Goal: Task Accomplishment & Management: Manage account settings

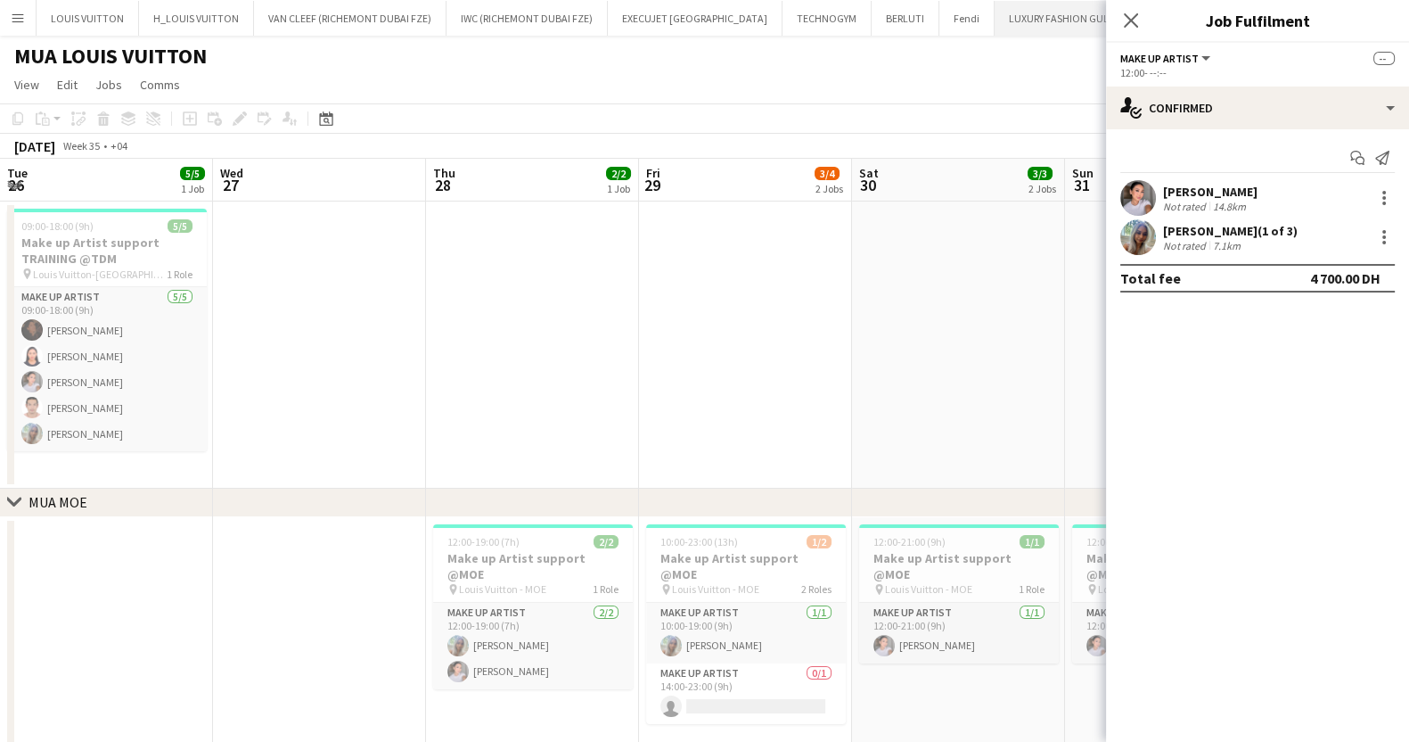
scroll to position [0, 608]
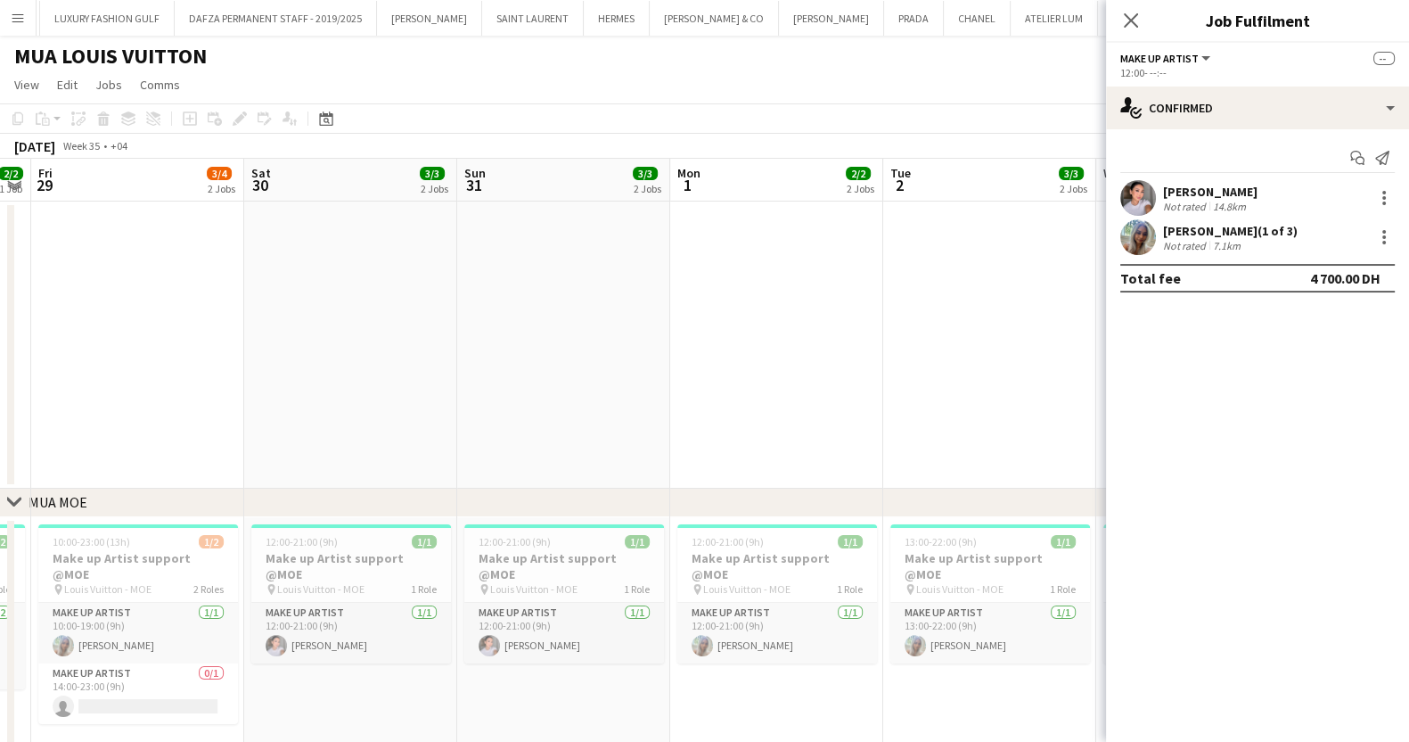
click at [526, 87] on app-page-menu "View Day view expanded Day view collapsed Month view Date picker Jump to [DATE]…" at bounding box center [704, 87] width 1409 height 34
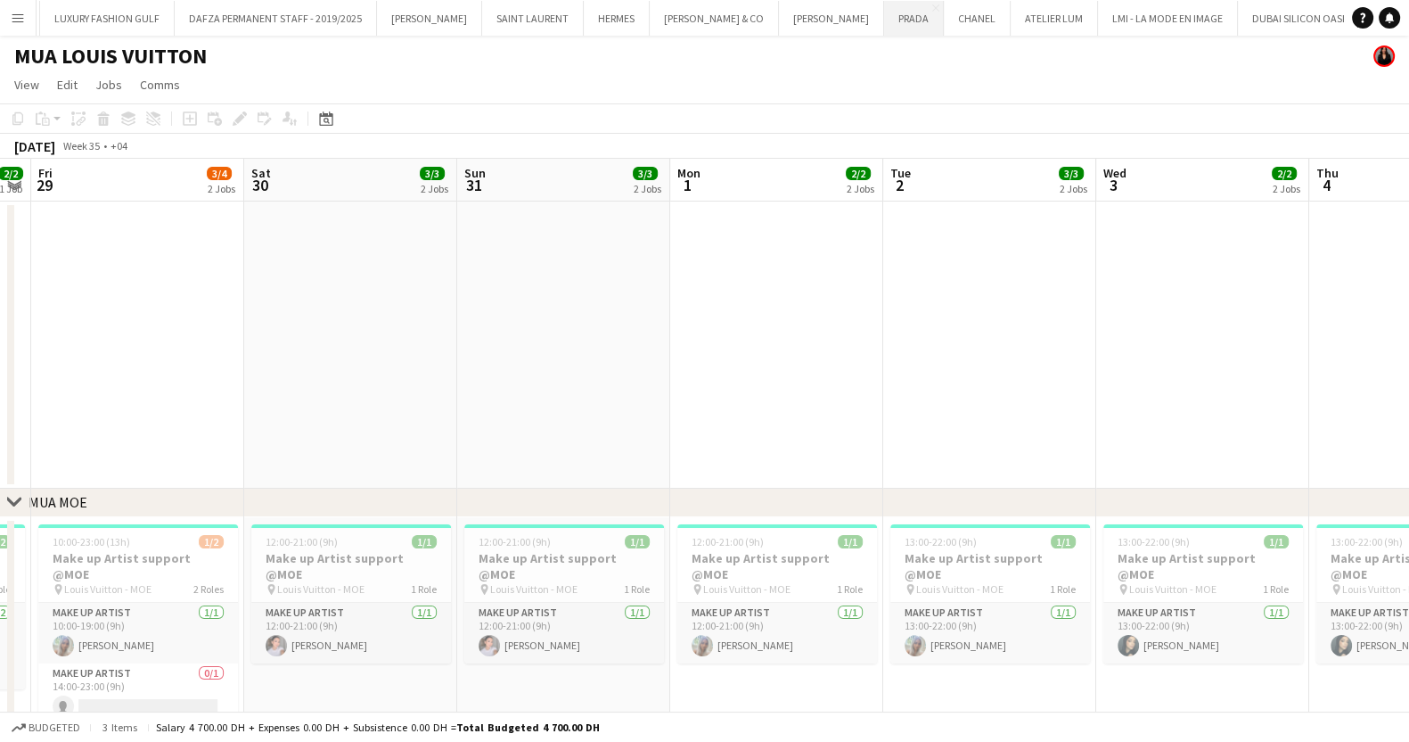
click at [884, 24] on button "PRADA Close" at bounding box center [914, 18] width 60 height 35
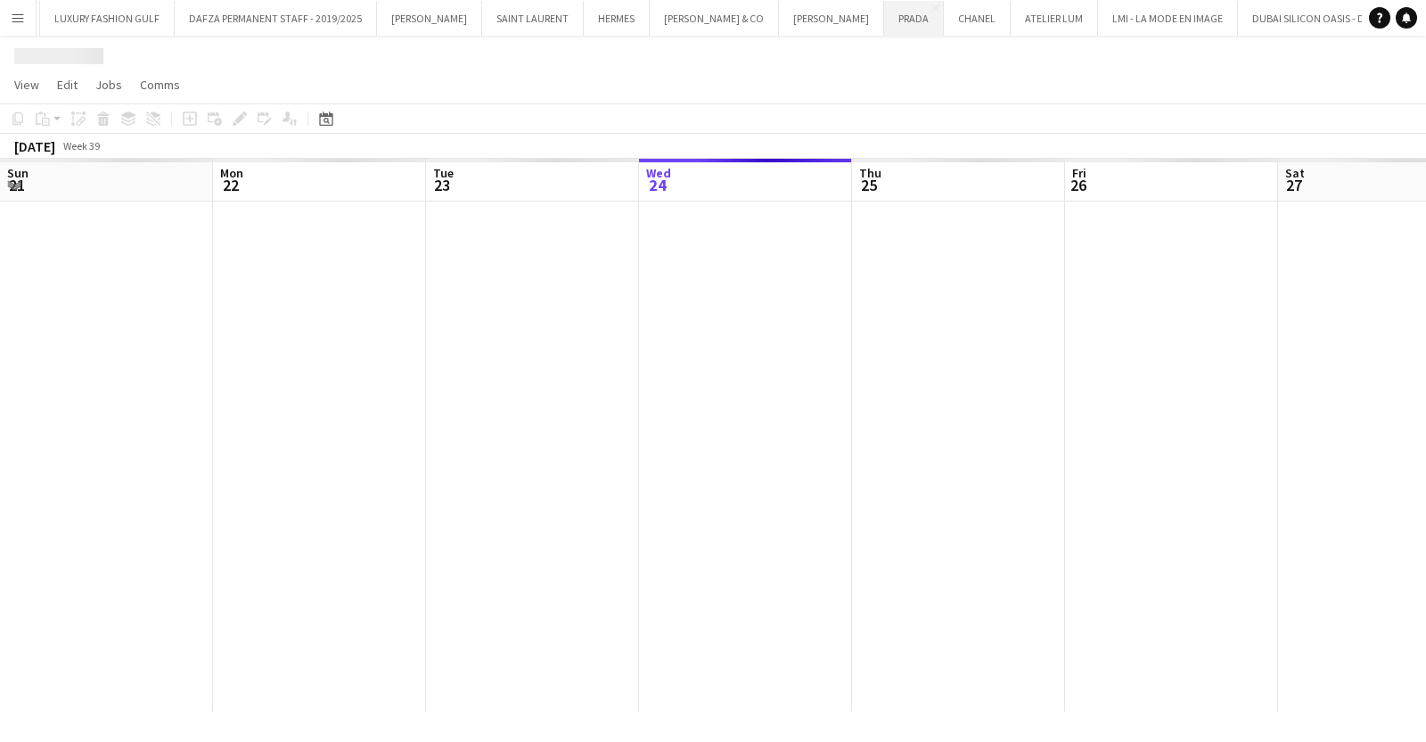
scroll to position [0, 426]
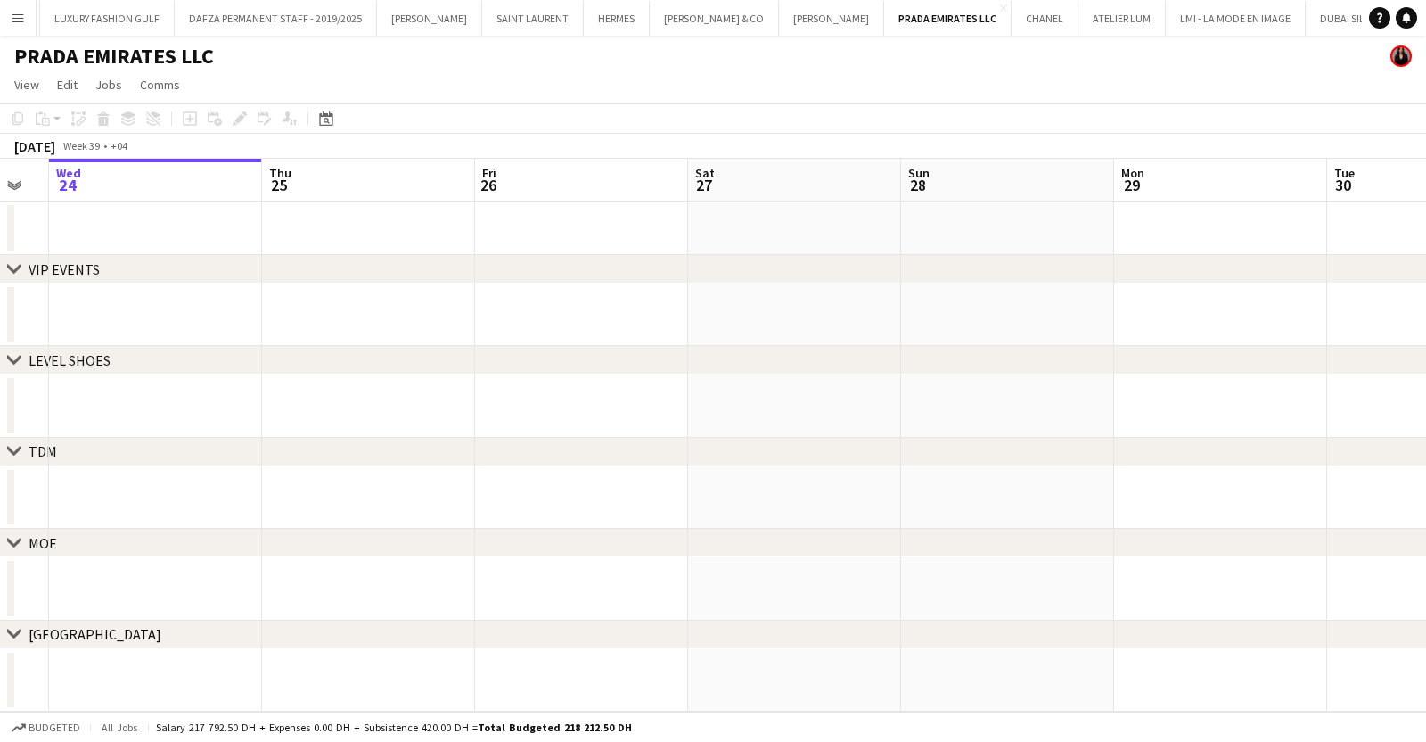
drag, startPoint x: 1123, startPoint y: 390, endPoint x: 313, endPoint y: 430, distance: 811.2
click at [313, 430] on app-calendar-viewport "Sun 21 Mon 22 Tue 23 Wed 24 Thu 25 Fri 26 Sat 27 Sun 28 Mon 29 Tue 30 Wed 1 Thu…" at bounding box center [713, 435] width 1426 height 553
drag, startPoint x: 994, startPoint y: 402, endPoint x: 719, endPoint y: 398, distance: 274.6
click at [636, 409] on app-calendar-viewport "Wed 24 Thu 25 Fri 26 Sat 27 Sun 28 Mon 29 Tue 30 Wed 1 Thu 2 Fri 3 Sat 4 Sun 5" at bounding box center [713, 435] width 1426 height 553
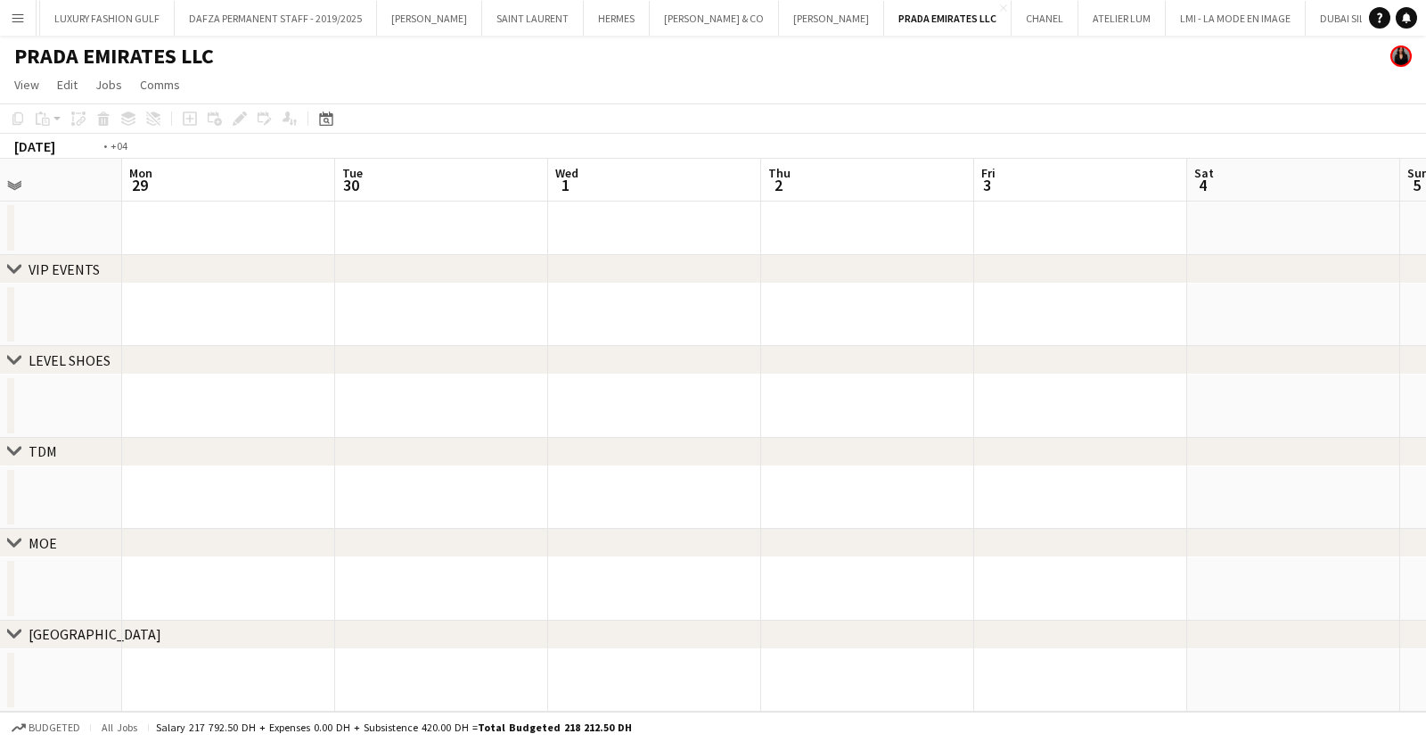
drag, startPoint x: 816, startPoint y: 401, endPoint x: 695, endPoint y: 400, distance: 120.3
click at [665, 398] on app-calendar-viewport "Thu 25 Fri 26 Sat 27 Sun 28 Mon 29 Tue 30 Wed 1 Thu 2 Fri 3 Sat 4 Sun 5 Mon 6" at bounding box center [713, 435] width 1426 height 553
drag, startPoint x: 381, startPoint y: 397, endPoint x: 341, endPoint y: 404, distance: 40.7
click at [339, 404] on app-calendar-viewport "Sat 27 Sun 28 Mon 29 Tue 30 Wed 1 Thu 2 Fri 3 Sat 4 Sun 5 Mon 6 Tue 7 Wed 8" at bounding box center [713, 435] width 1426 height 553
click at [429, 442] on app-calendar-viewport "Wed 1 Thu 2 Fri 3 Sat 4 Sun 5 Mon 6 Tue 7 Wed 8 Thu 9 Fri 10 Sat 11 Sun 12" at bounding box center [713, 435] width 1426 height 553
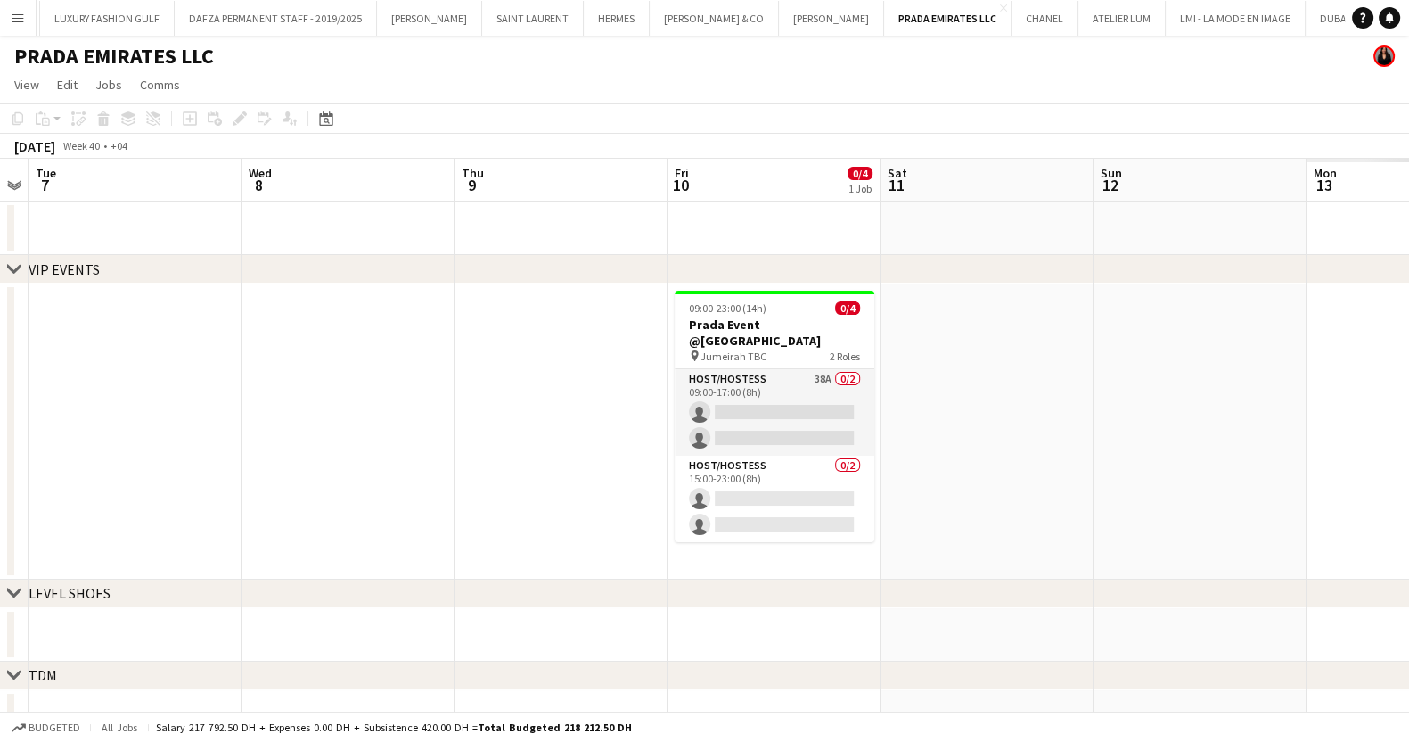
drag, startPoint x: 954, startPoint y: 407, endPoint x: 521, endPoint y: 425, distance: 433.6
click at [536, 425] on app-calendar-viewport "Sat 4 Sun 5 Mon 6 Tue 7 Wed 8 Thu 9 Fri 10 0/4 1 Job Sat 11 Sun 12 Mon 13 Tue 1…" at bounding box center [704, 533] width 1409 height 749
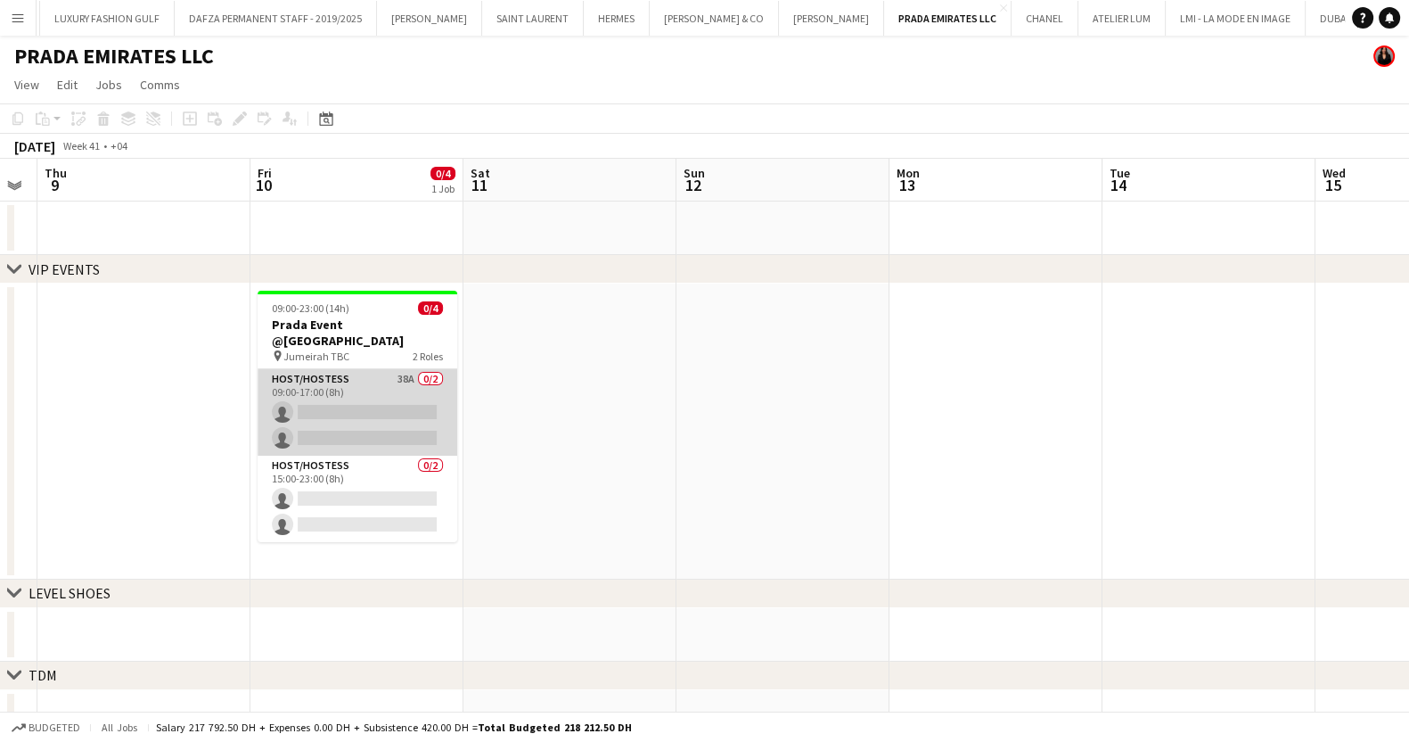
click at [348, 390] on app-card-role "Host/Hostess 38A 0/2 09:00-17:00 (8h) single-neutral-actions single-neutral-act…" at bounding box center [358, 412] width 200 height 86
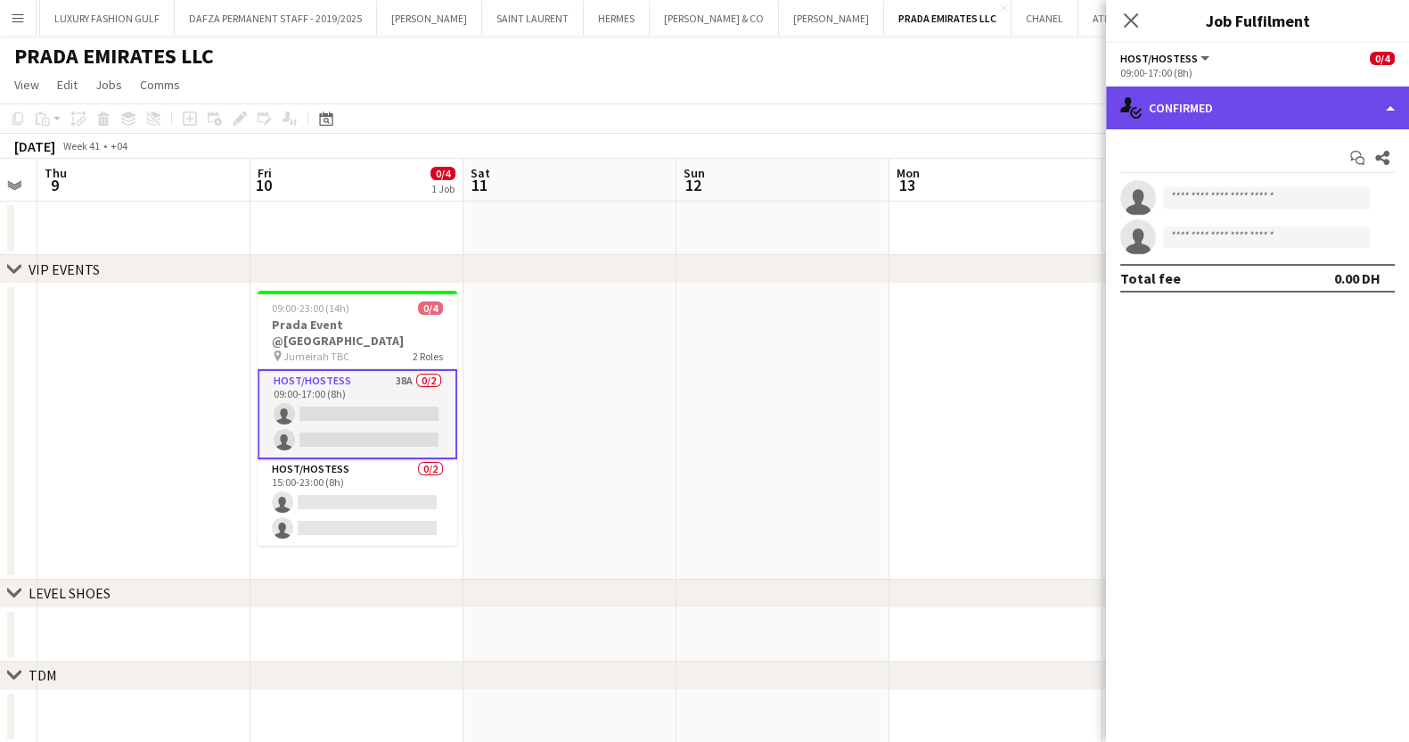
click at [1199, 113] on div "single-neutral-actions-check-2 Confirmed" at bounding box center [1257, 107] width 303 height 43
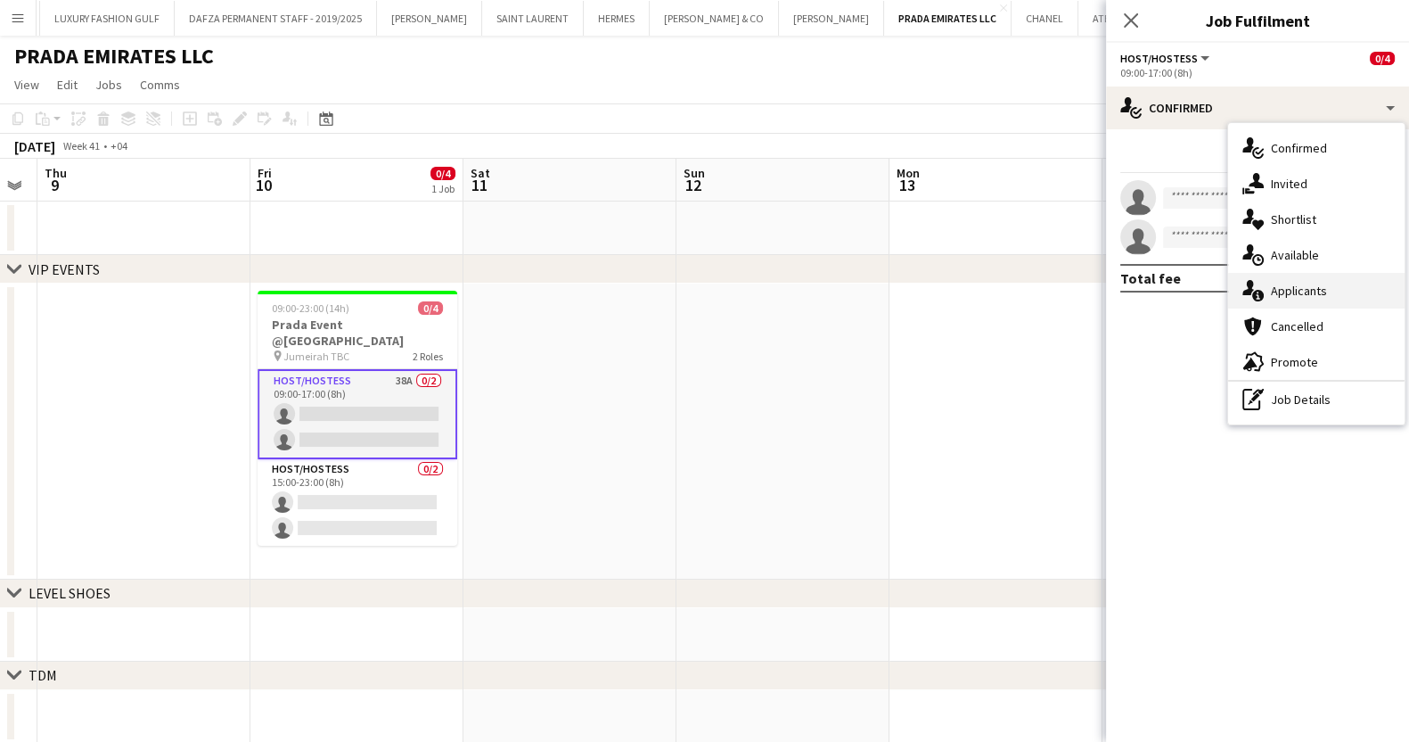
click at [1335, 285] on div "single-neutral-actions-information Applicants" at bounding box center [1316, 291] width 176 height 36
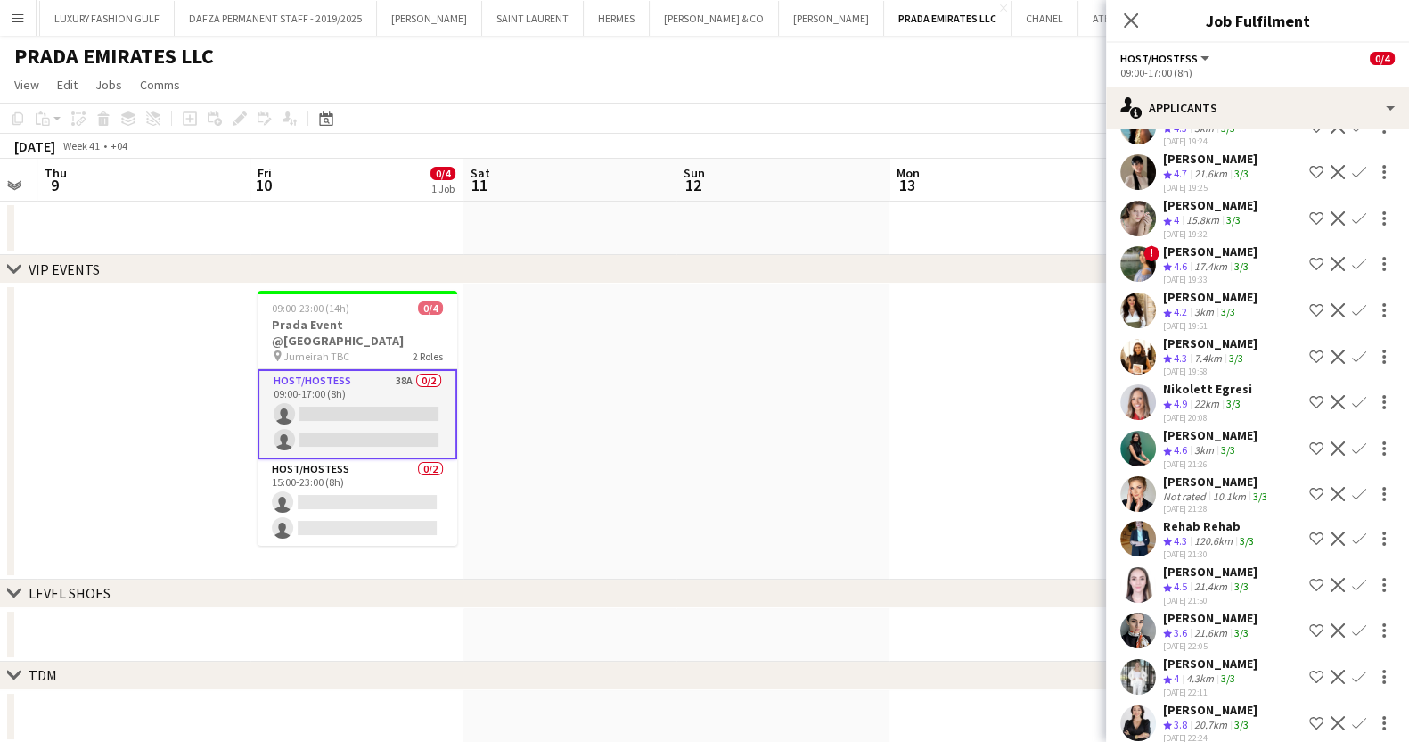
scroll to position [1213, 0]
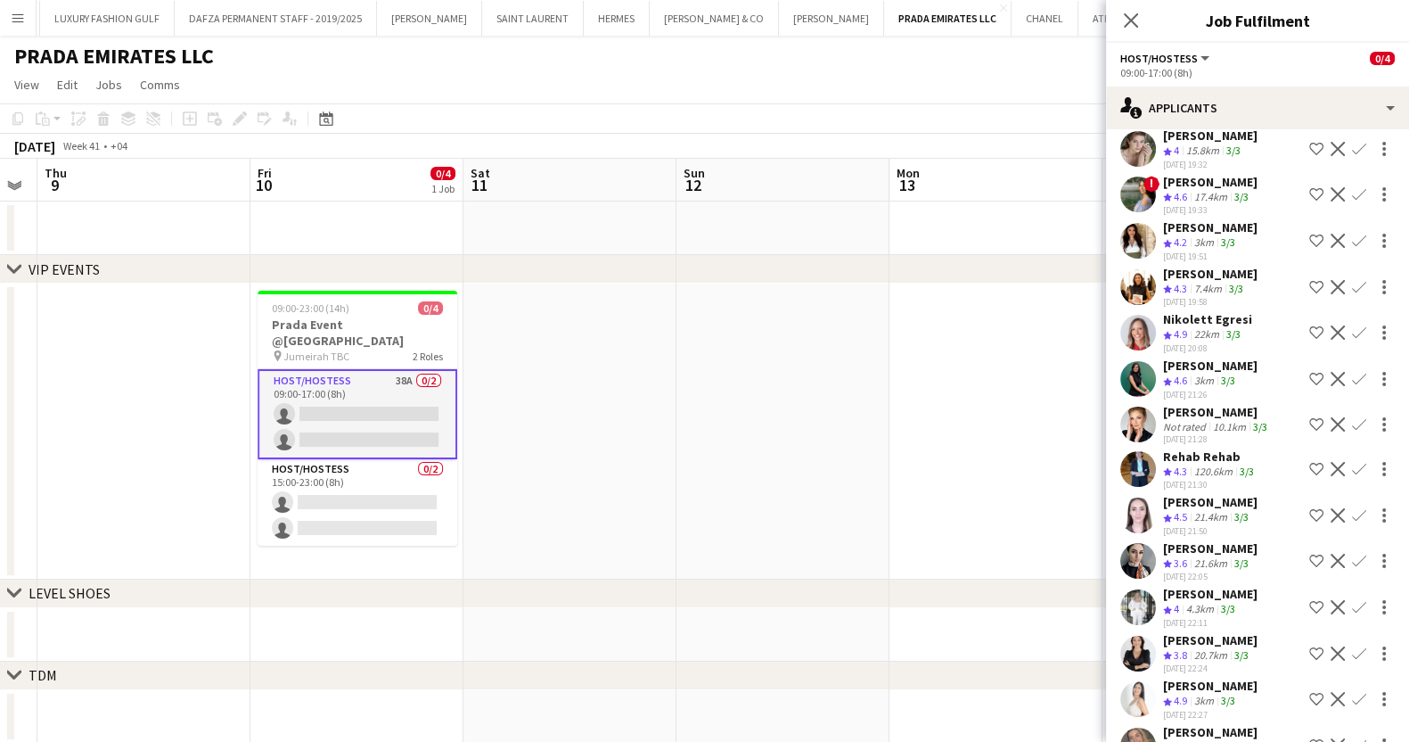
click at [1309, 600] on app-icon "Shortlist crew" at bounding box center [1316, 607] width 14 height 14
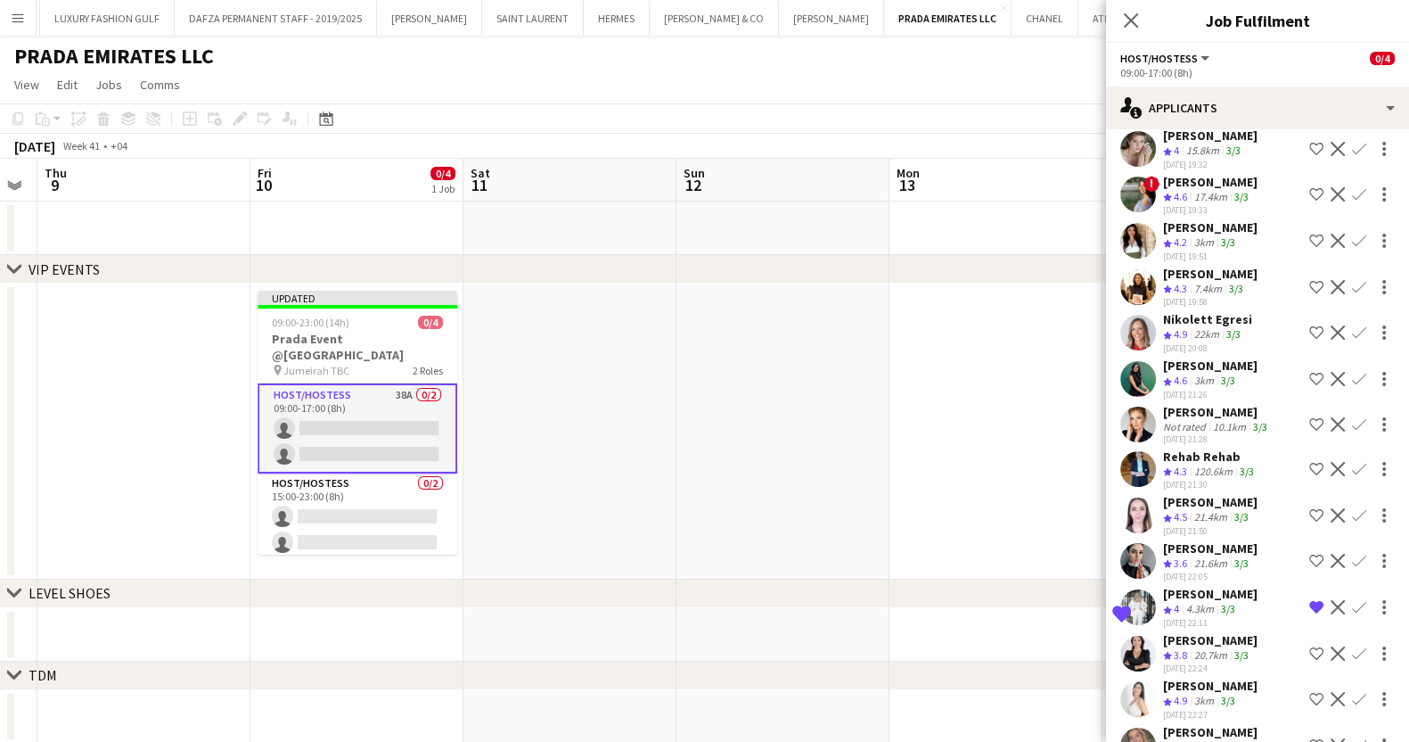
click at [1309, 738] on app-icon "Shortlist crew" at bounding box center [1316, 745] width 14 height 14
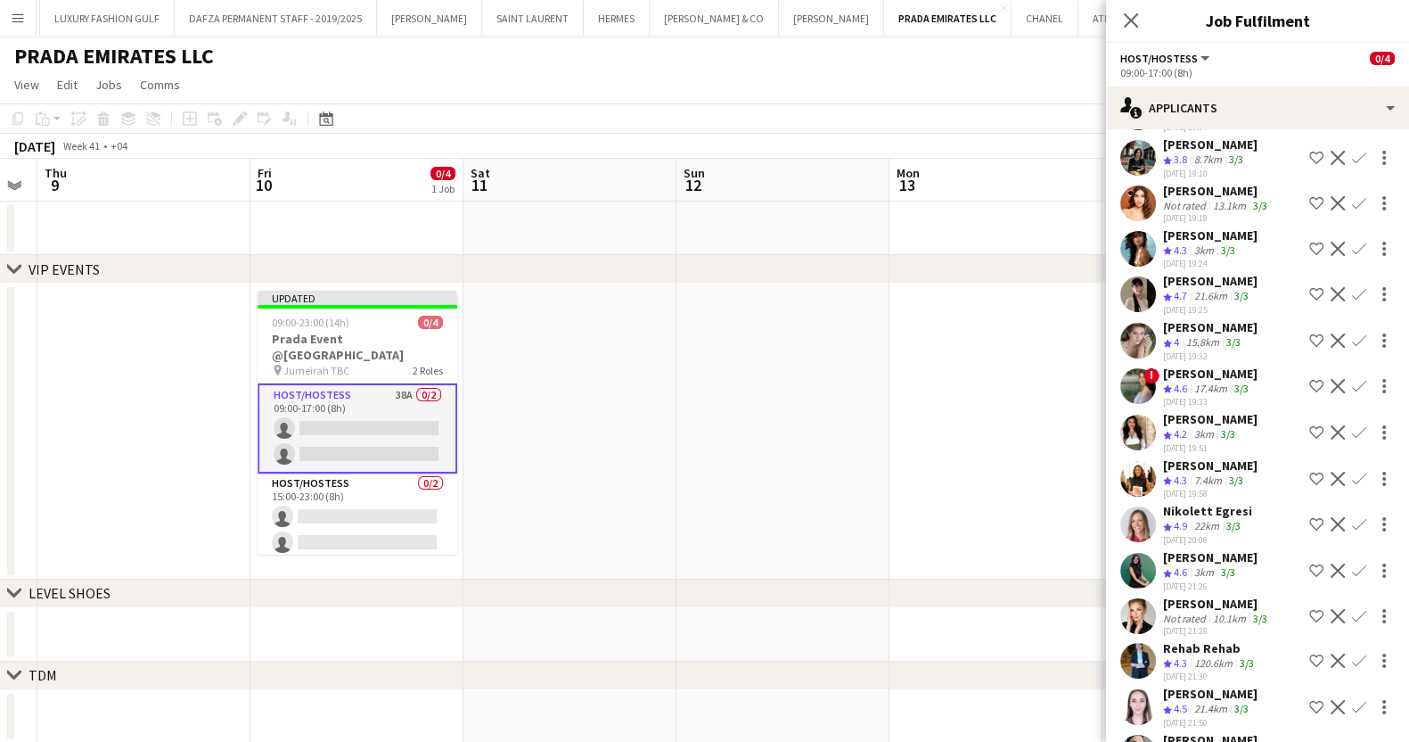
scroll to position [990, 0]
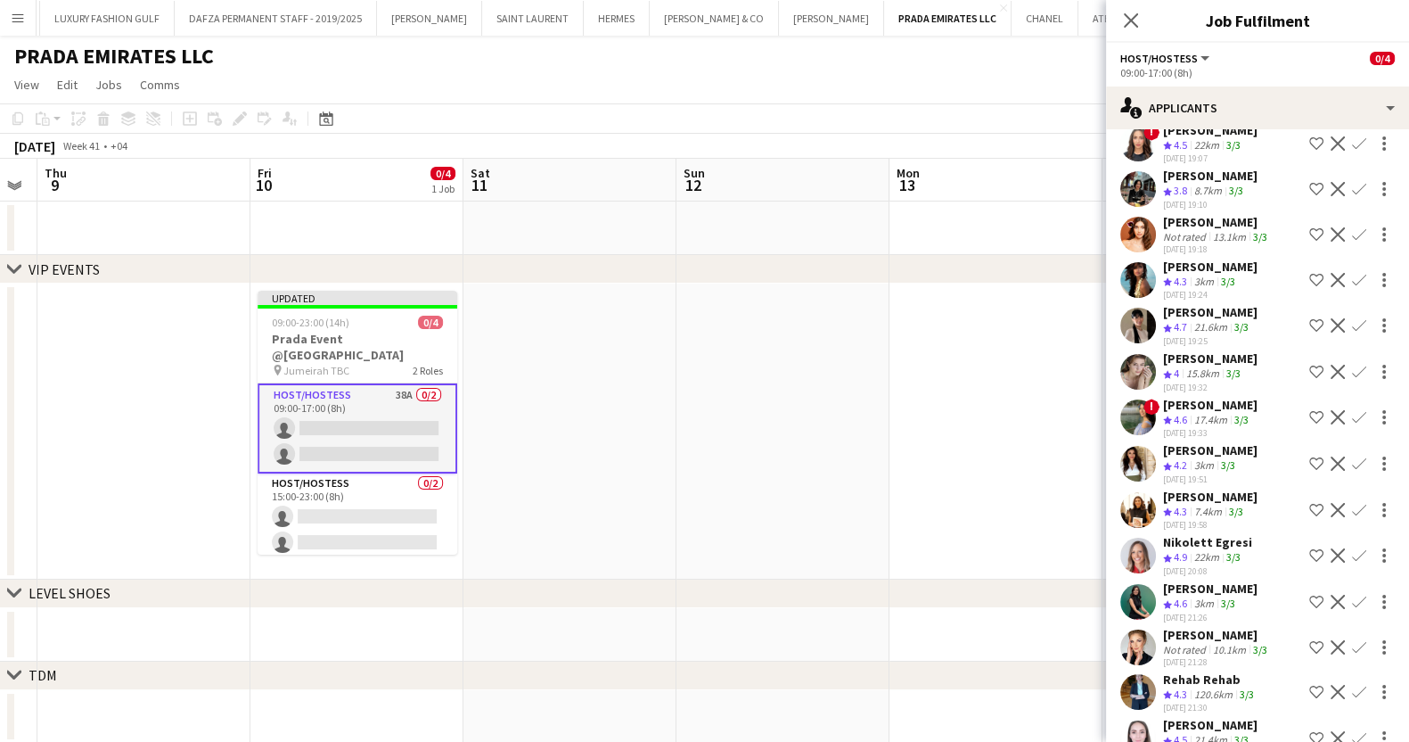
click at [1309, 548] on app-icon "Shortlist crew" at bounding box center [1316, 555] width 14 height 14
click at [1306, 499] on button "Shortlist crew" at bounding box center [1316, 509] width 21 height 21
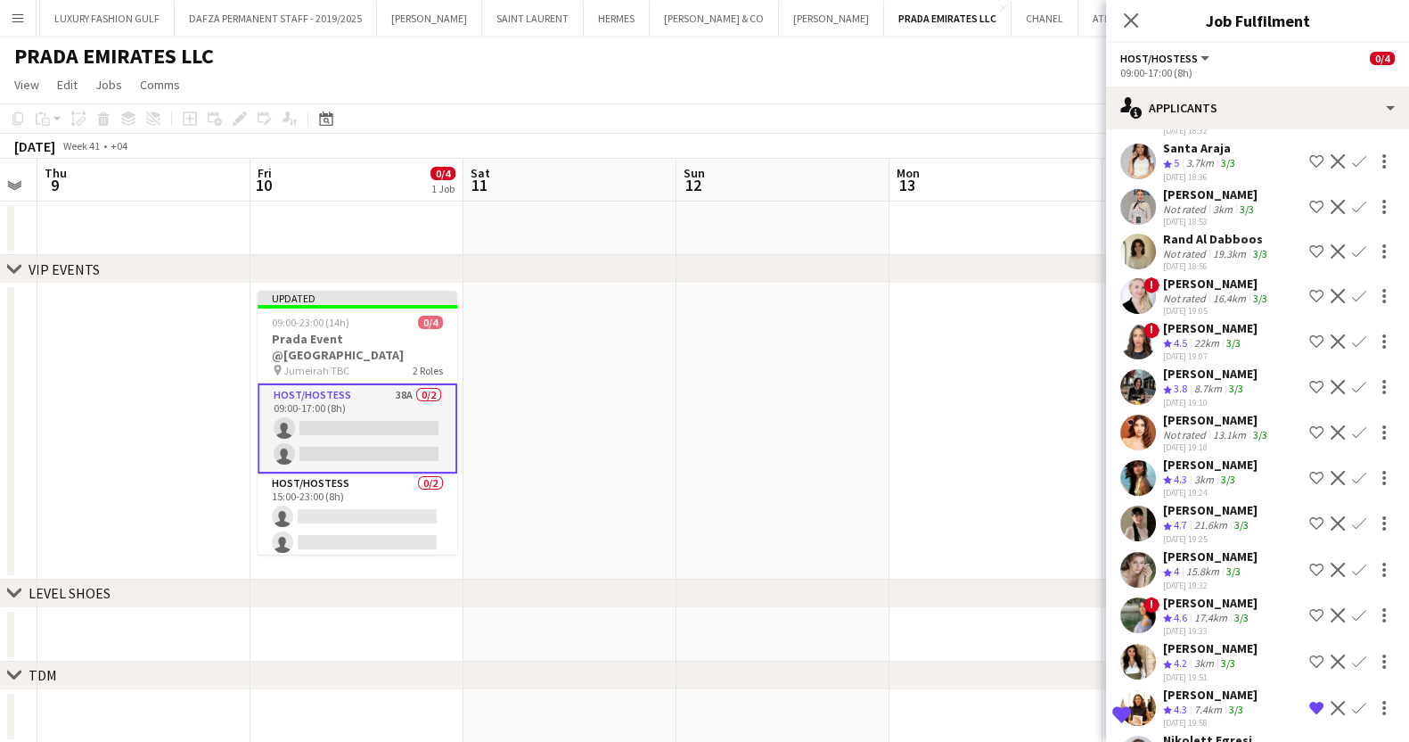
scroll to position [767, 0]
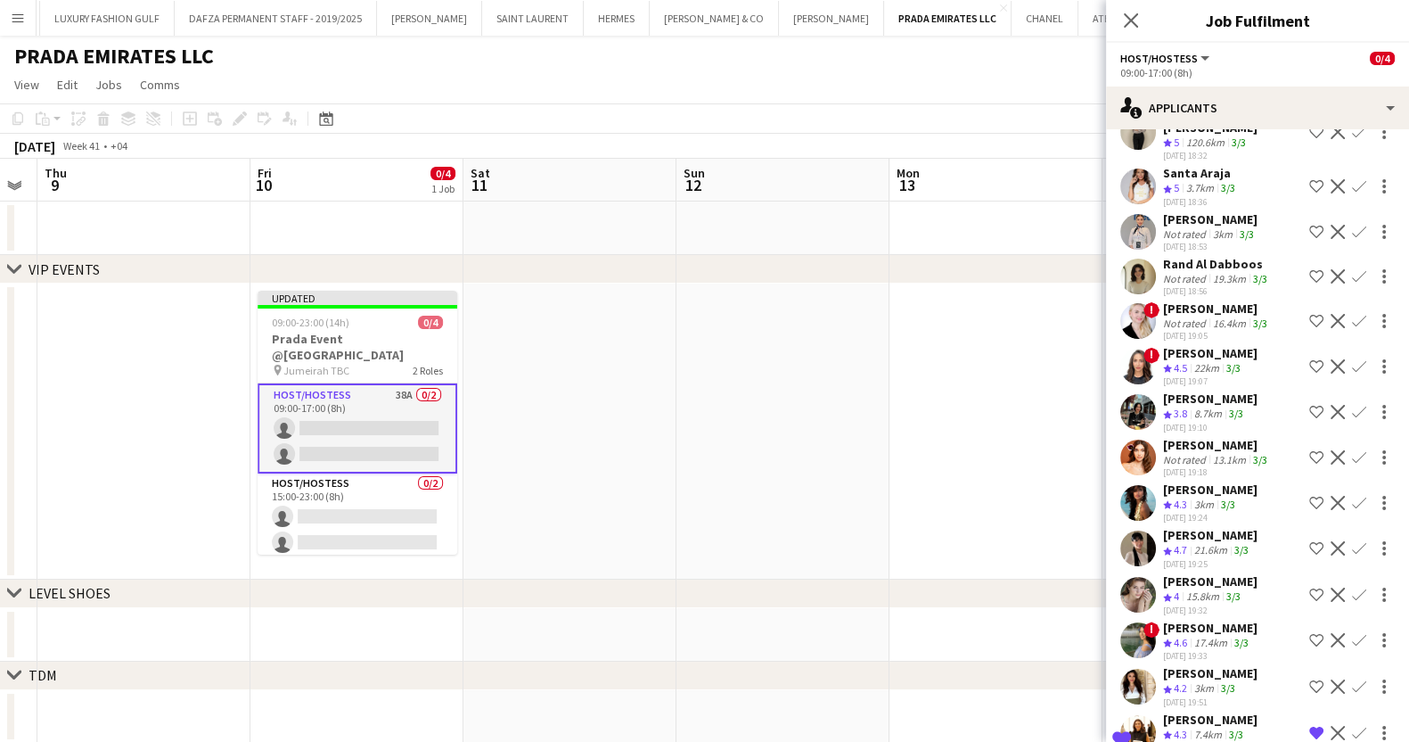
click at [1309, 450] on app-icon "Shortlist crew" at bounding box center [1316, 457] width 14 height 14
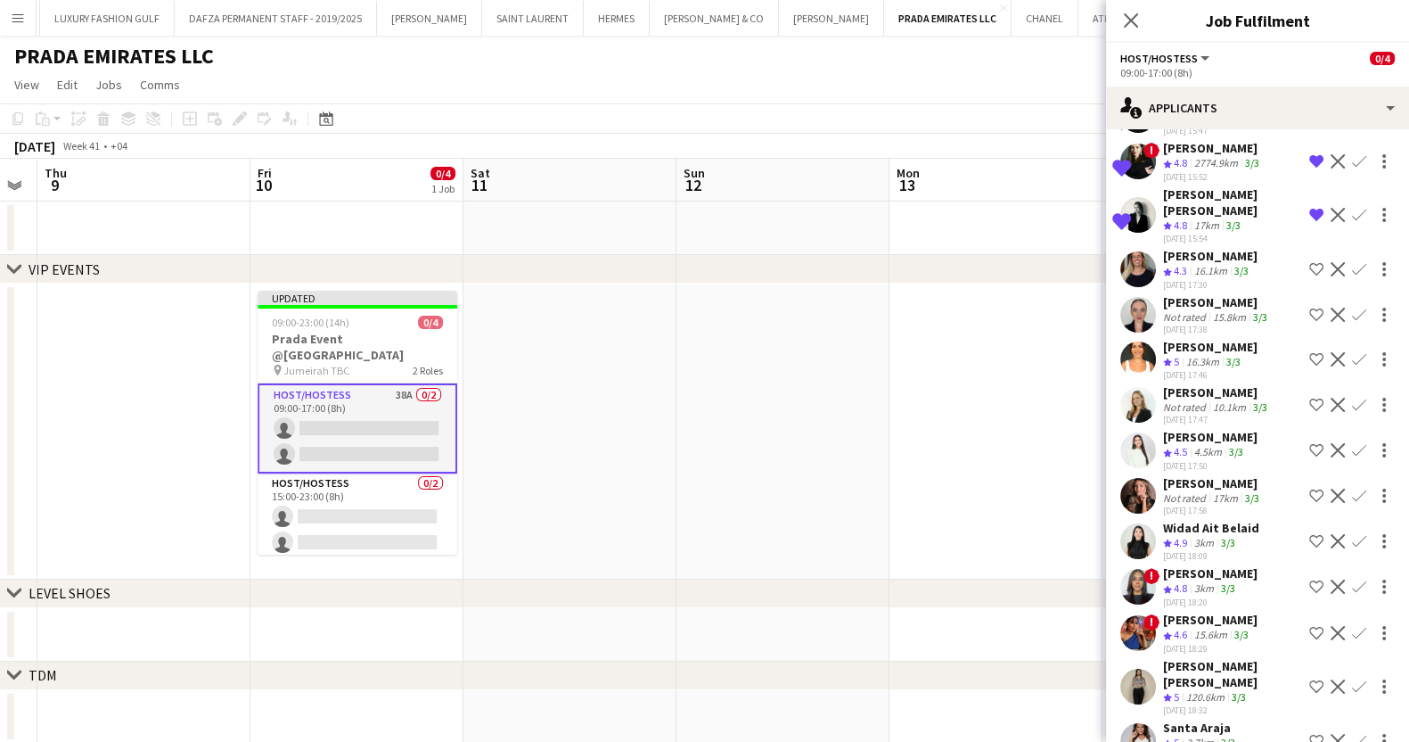
scroll to position [210, 0]
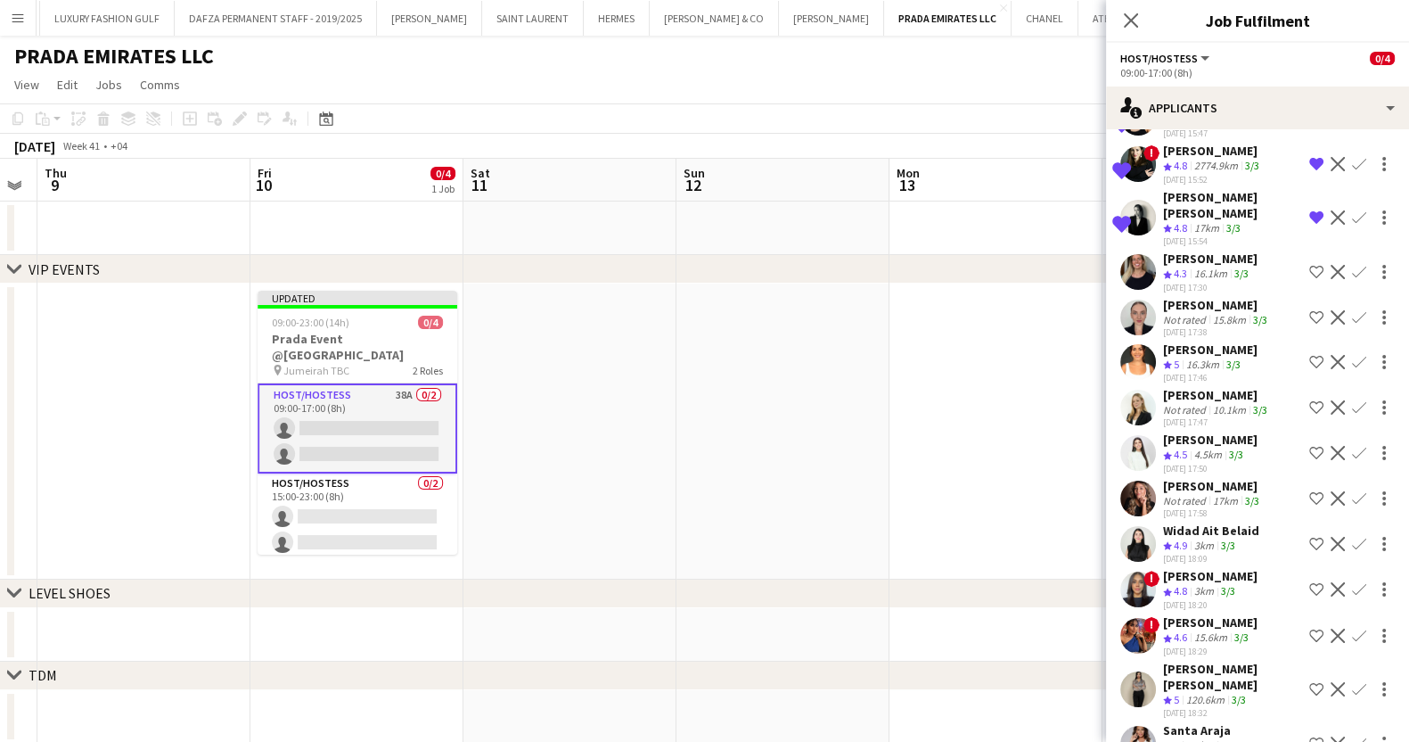
click at [1309, 446] on app-icon "Shortlist crew" at bounding box center [1316, 453] width 14 height 14
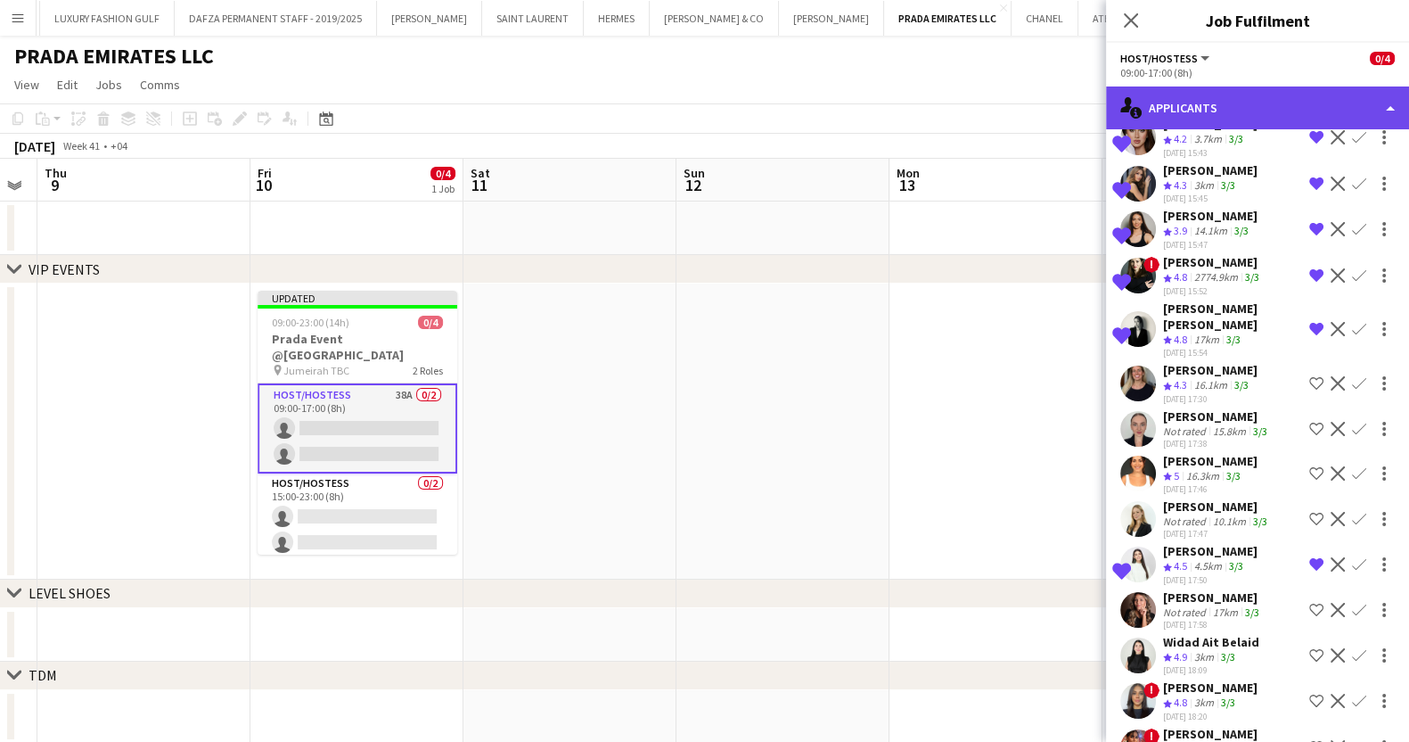
click at [1237, 107] on div "single-neutral-actions-information Applicants" at bounding box center [1257, 107] width 303 height 43
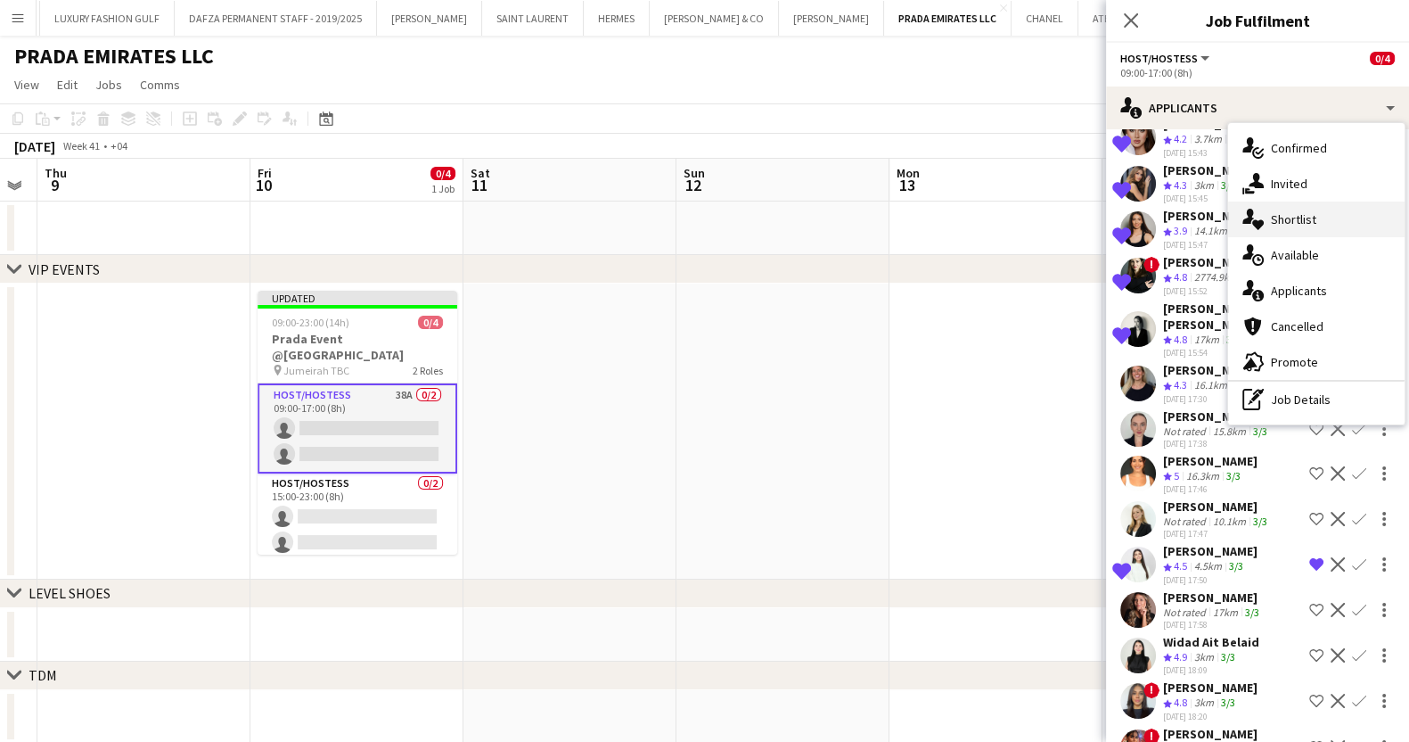
click at [1290, 223] on span "Shortlist" at bounding box center [1293, 219] width 45 height 16
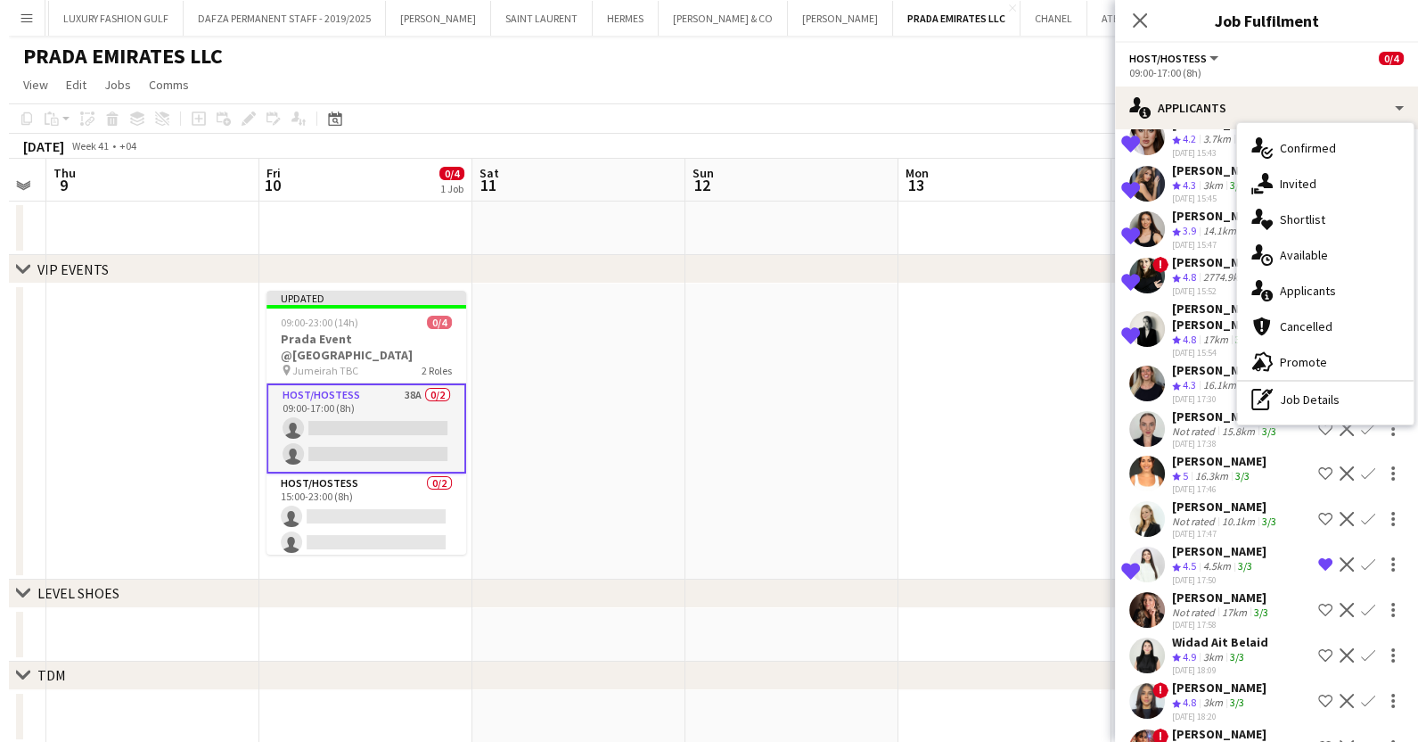
scroll to position [0, 0]
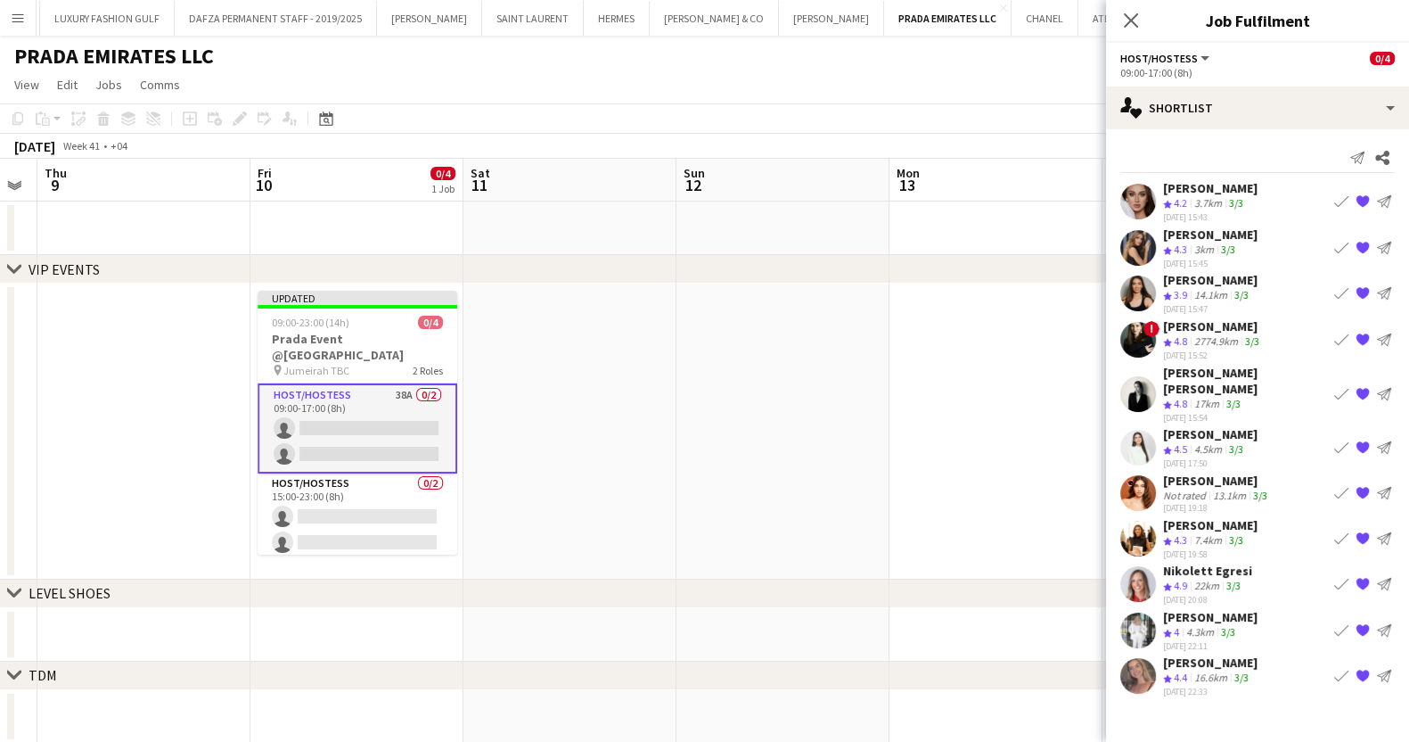
click at [1045, 70] on app-page-menu "View Day view expanded Day view collapsed Month view Date picker Jump to [DATE]…" at bounding box center [704, 87] width 1409 height 34
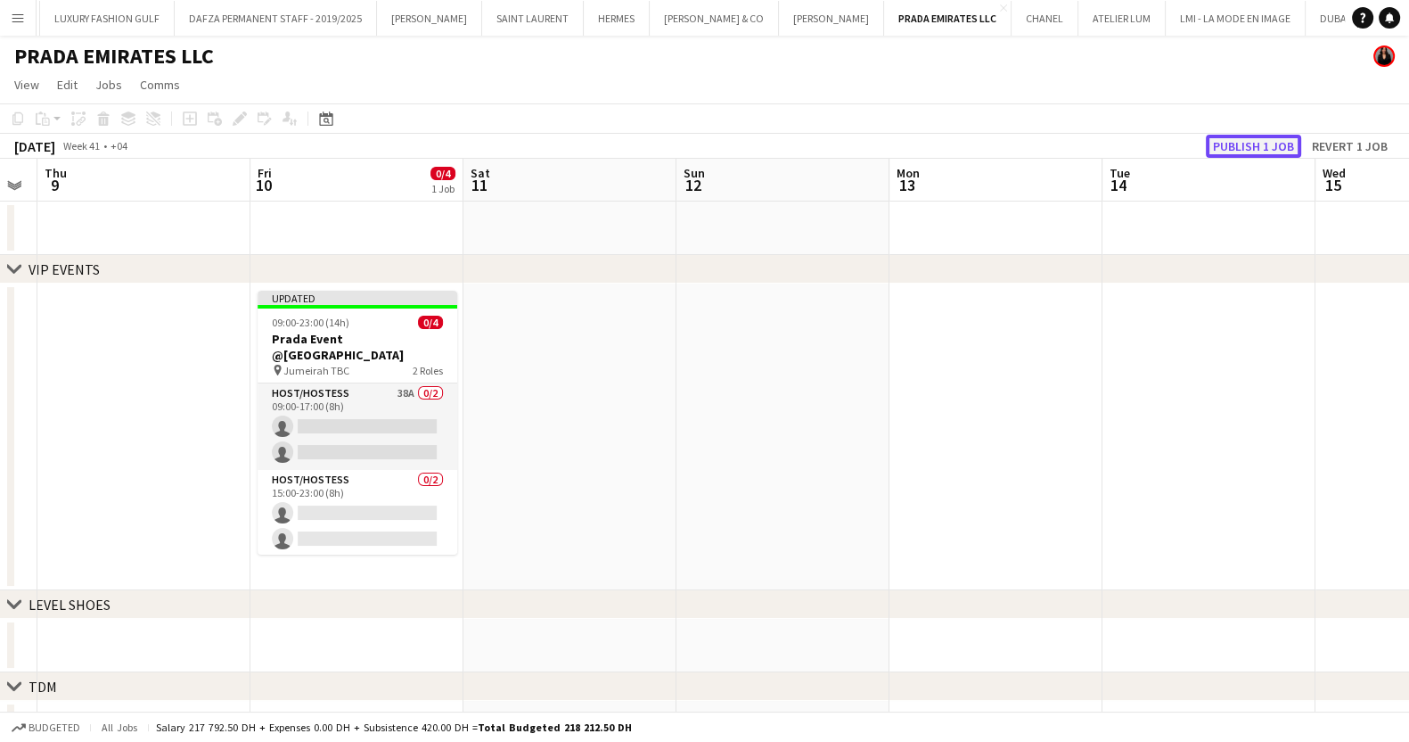
click at [1240, 147] on button "Publish 1 job" at bounding box center [1253, 146] width 95 height 23
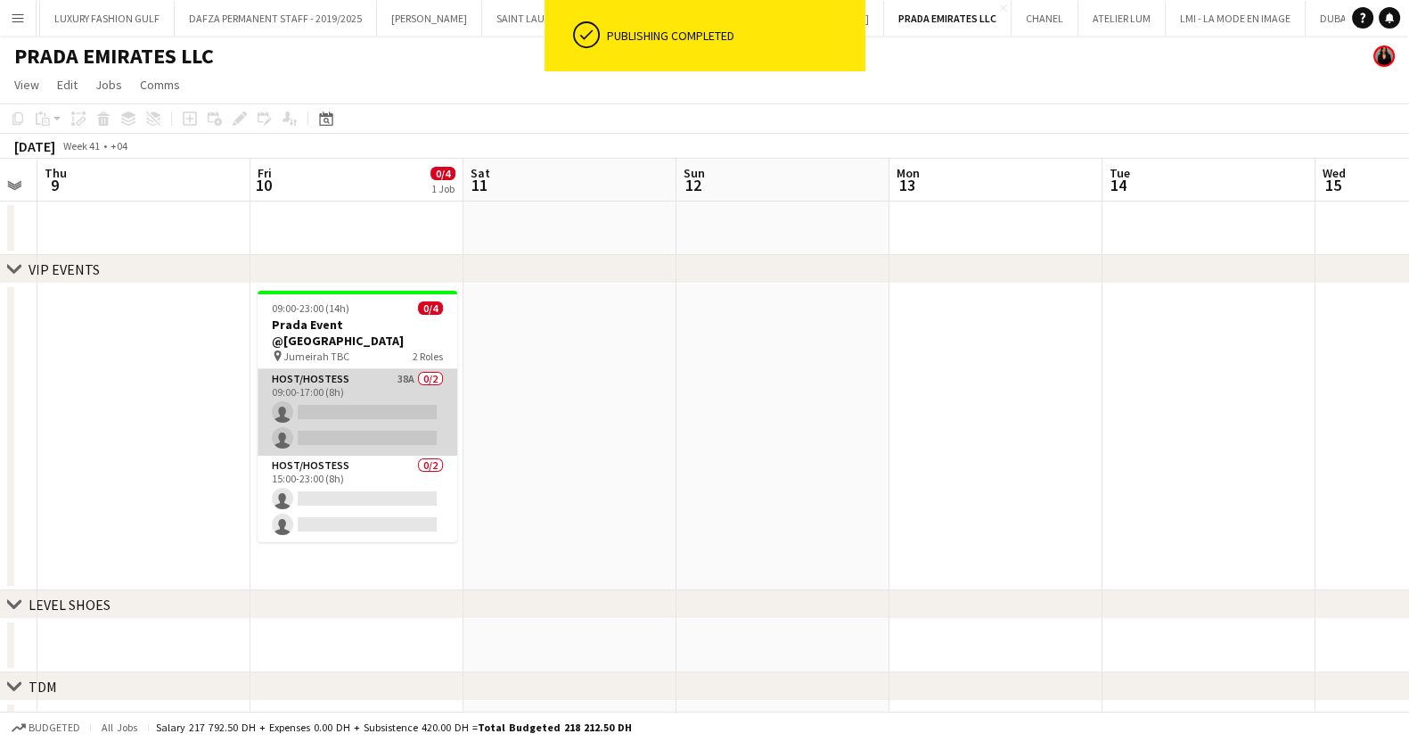
click at [336, 403] on app-card-role "Host/Hostess 38A 0/2 09:00-17:00 (8h) single-neutral-actions single-neutral-act…" at bounding box center [358, 412] width 200 height 86
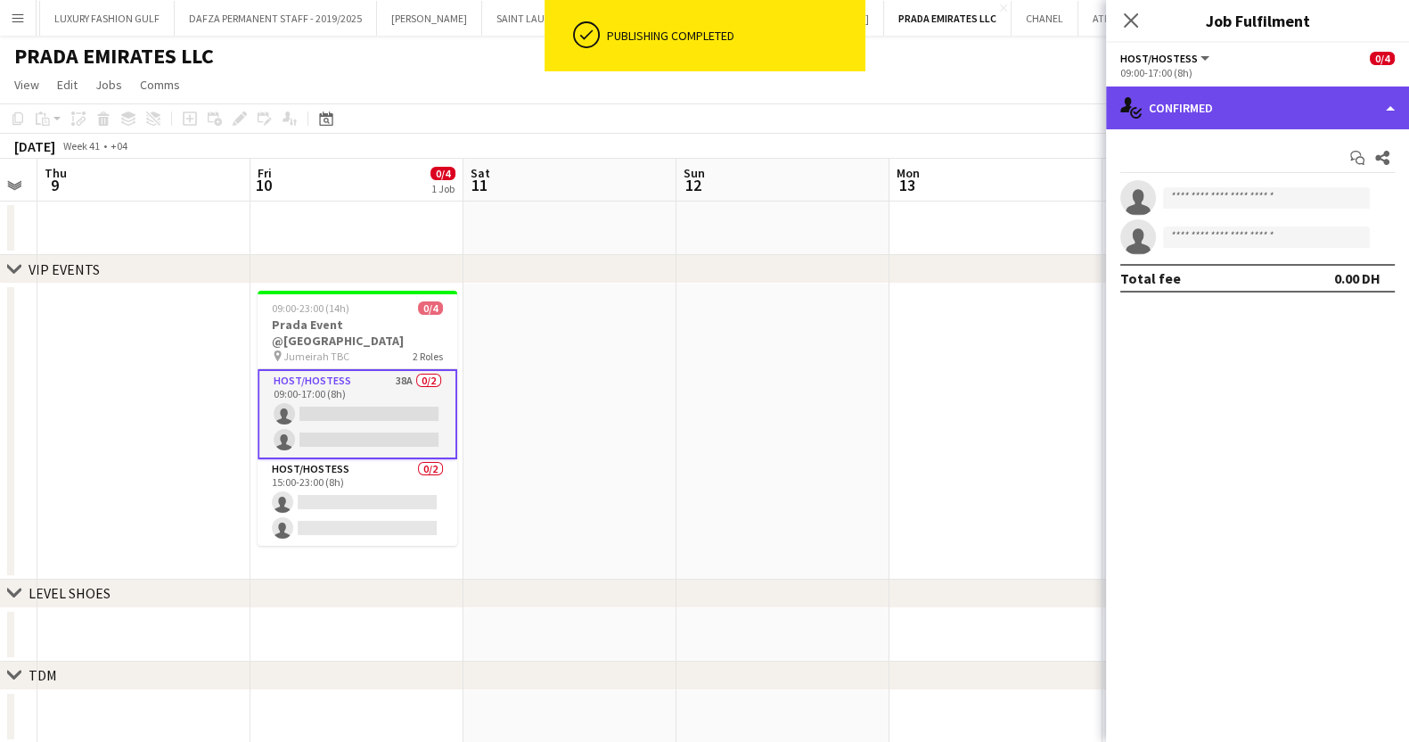
click at [1243, 119] on div "single-neutral-actions-check-2 Confirmed" at bounding box center [1257, 107] width 303 height 43
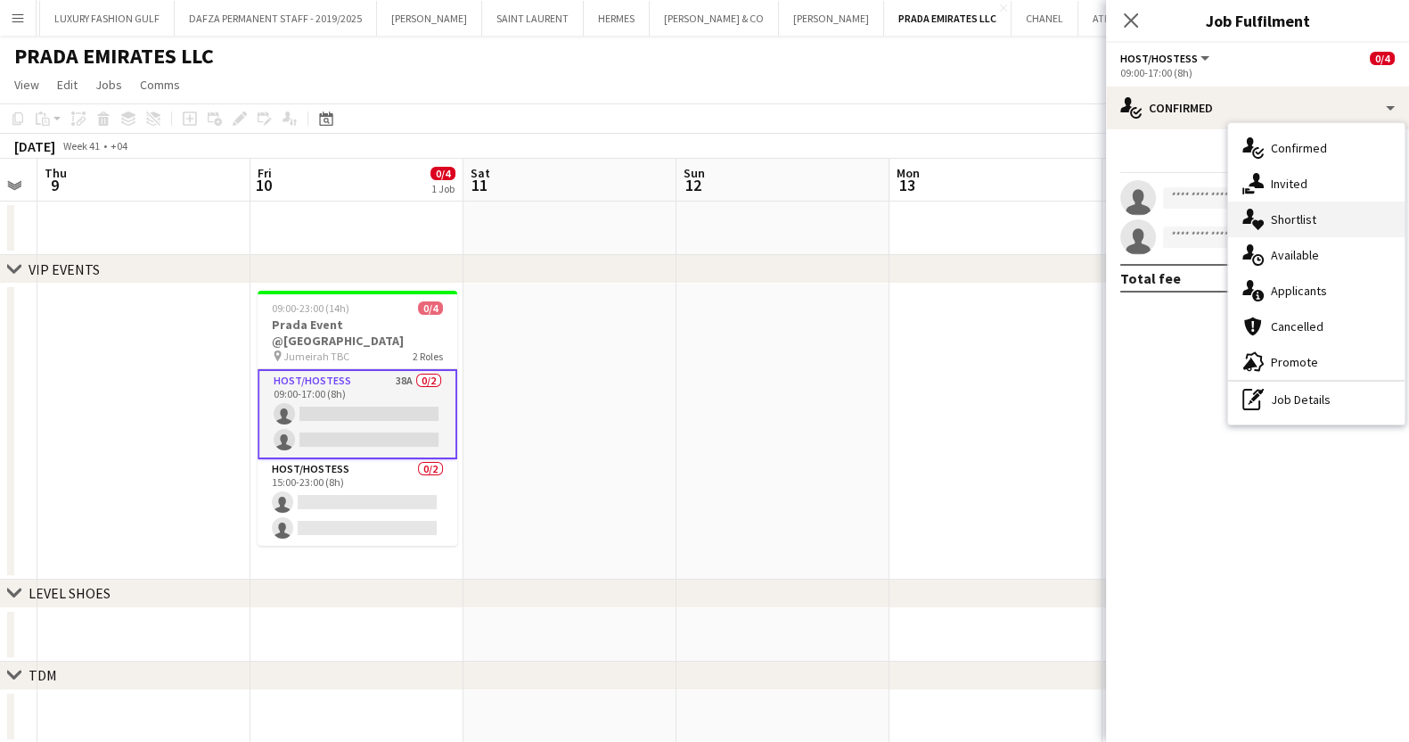
click at [1301, 218] on span "Shortlist" at bounding box center [1293, 219] width 45 height 16
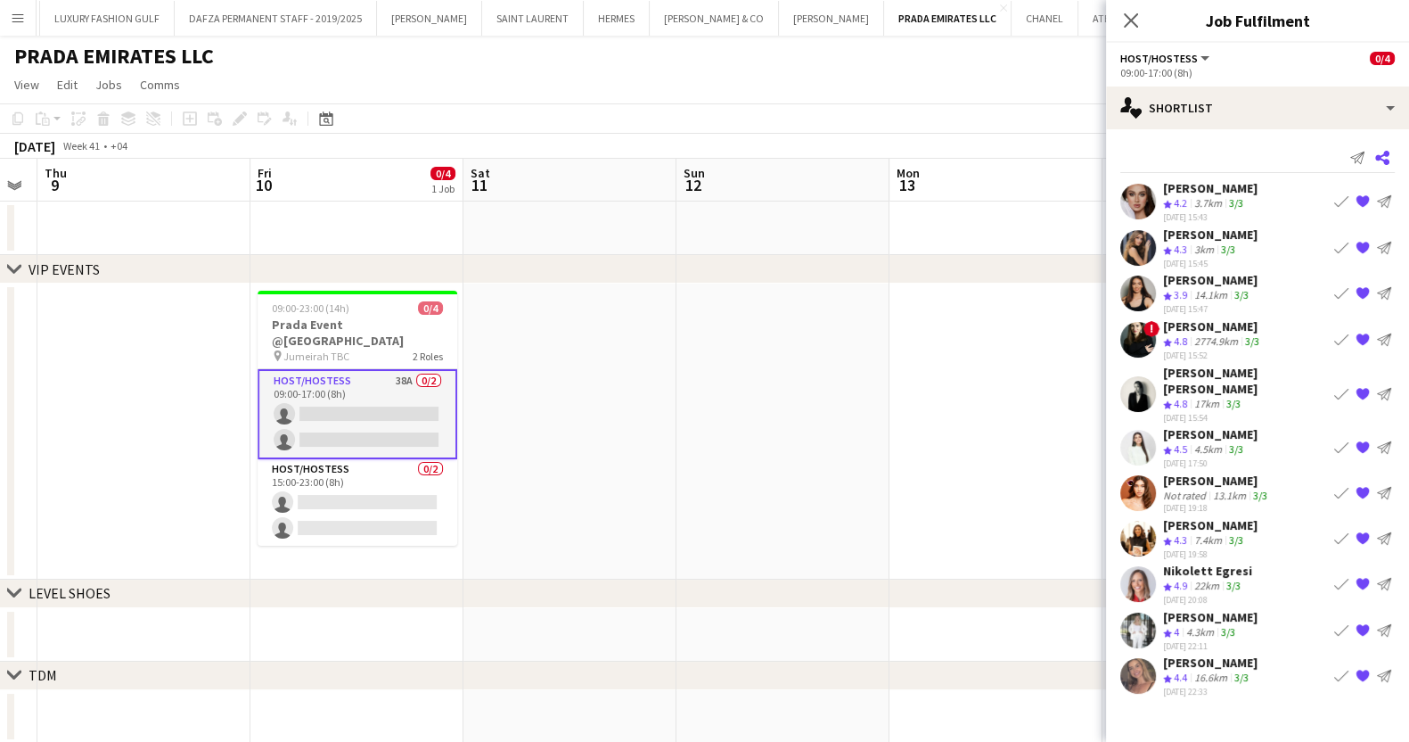
click at [1381, 167] on app-icon "Share" at bounding box center [1382, 157] width 25 height 25
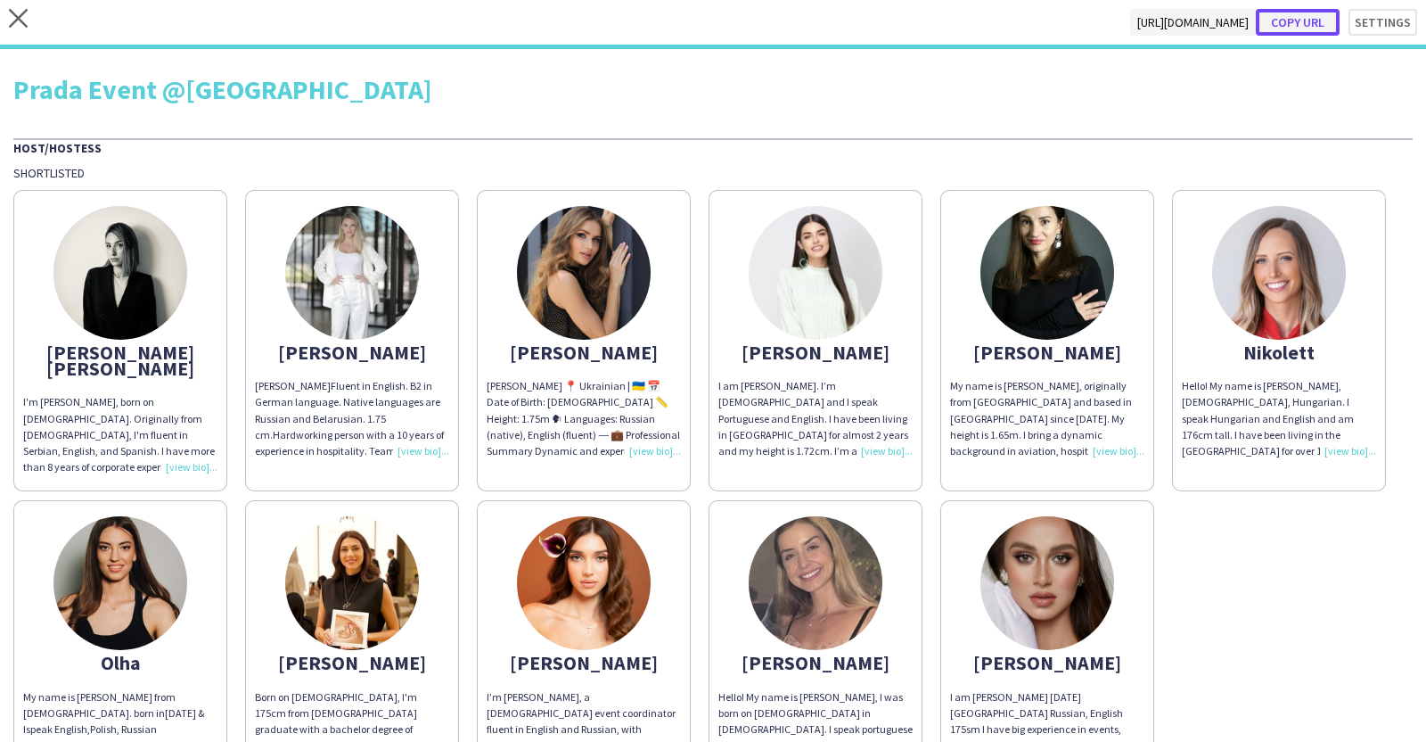
click at [1288, 25] on button "Copy url" at bounding box center [1298, 22] width 84 height 27
type textarea "**********"
